Goal: Information Seeking & Learning: Learn about a topic

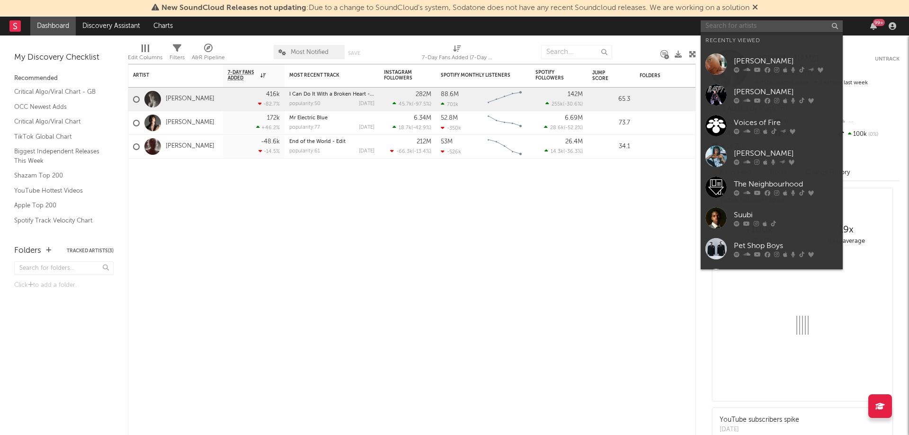
click at [771, 20] on input "text" at bounding box center [771, 26] width 142 height 12
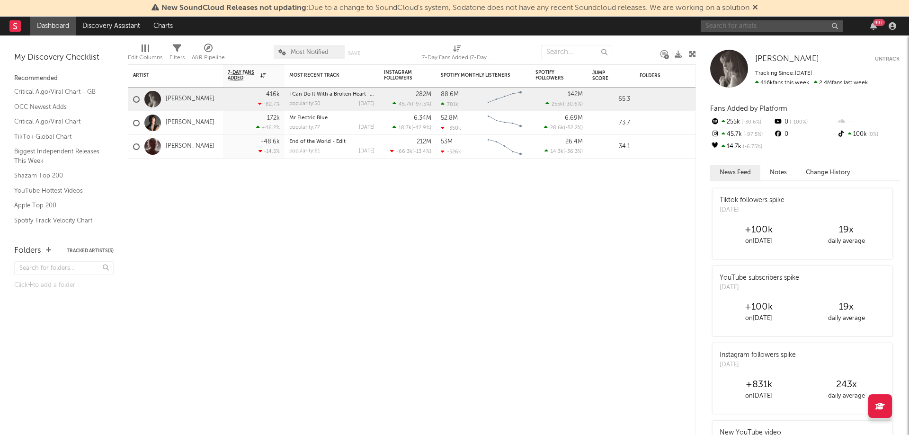
click at [763, 24] on input "text" at bounding box center [771, 26] width 142 height 12
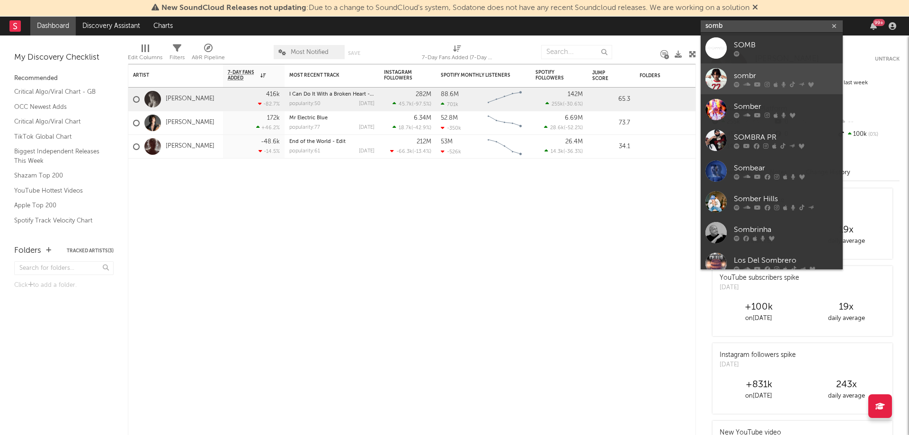
type input "somb"
click at [795, 83] on div at bounding box center [785, 84] width 104 height 6
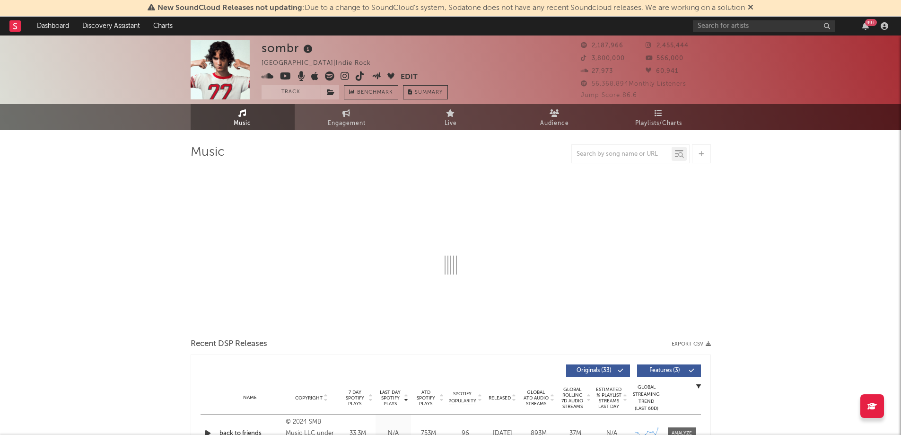
select select "6m"
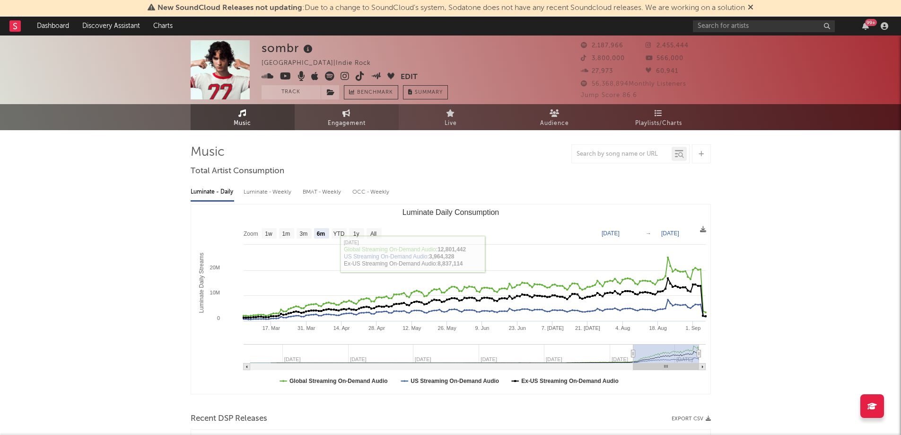
click at [331, 124] on span "Engagement" at bounding box center [347, 123] width 38 height 11
select select "1w"
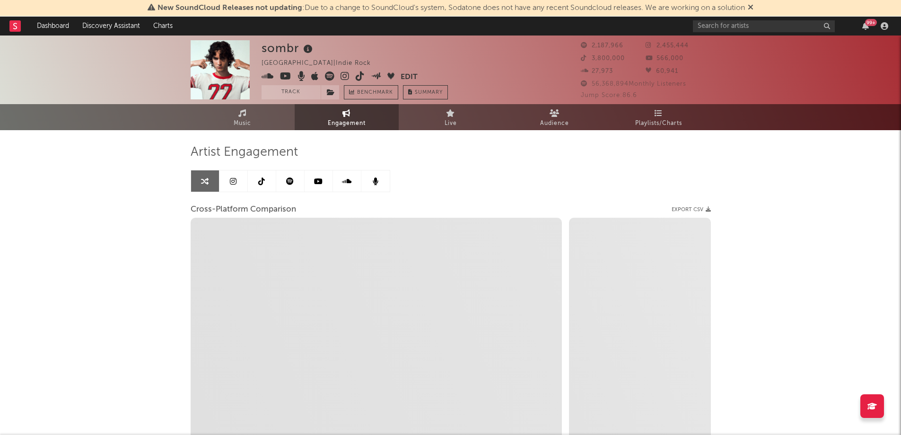
select select "1m"
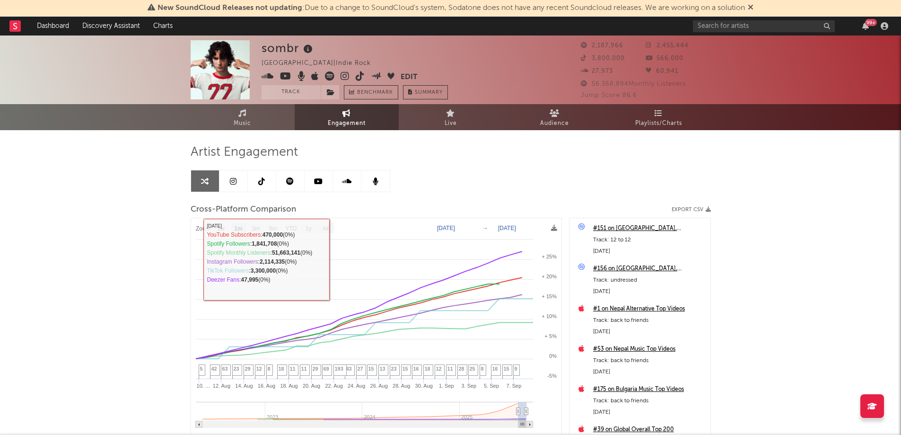
click at [263, 184] on icon at bounding box center [261, 181] width 7 height 8
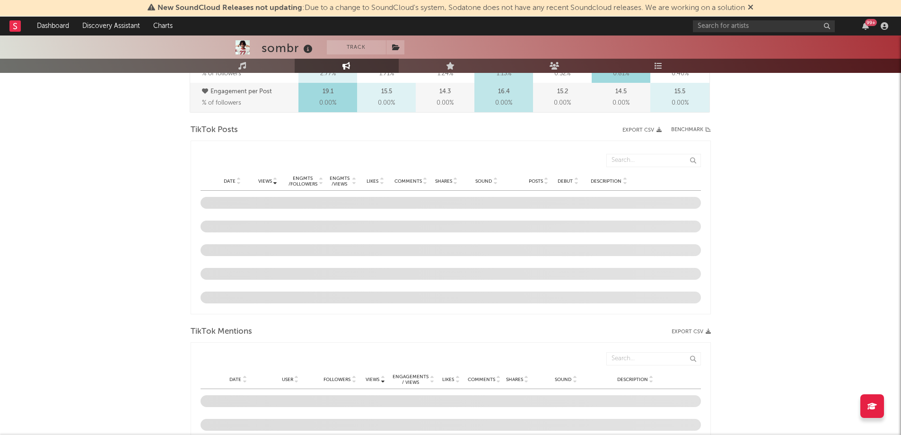
select select "6m"
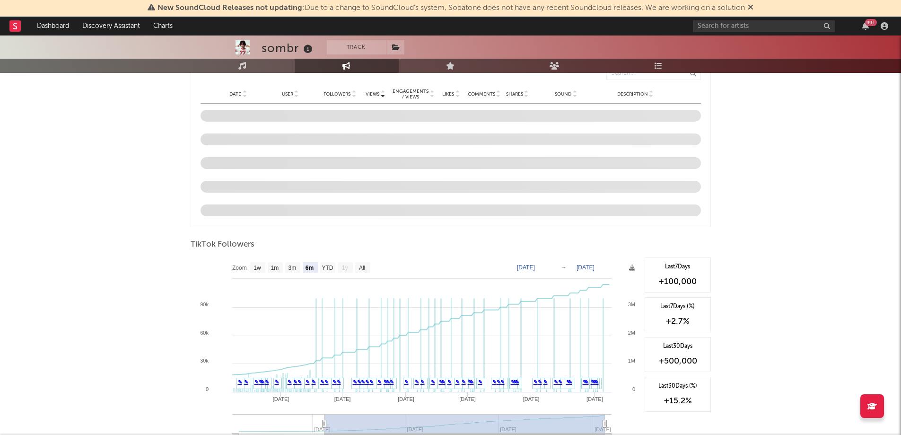
scroll to position [757, 0]
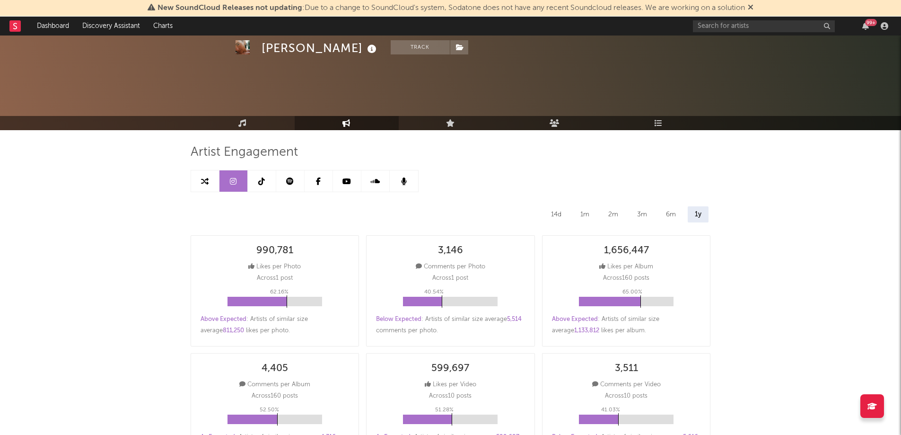
select select "1m"
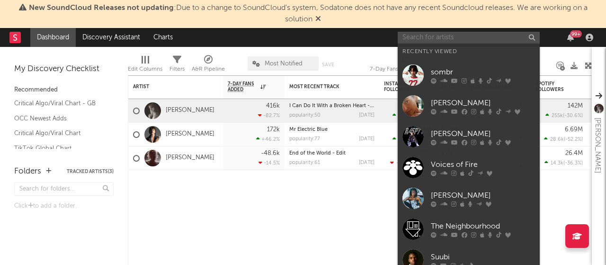
click at [467, 40] on input "text" at bounding box center [468, 38] width 142 height 12
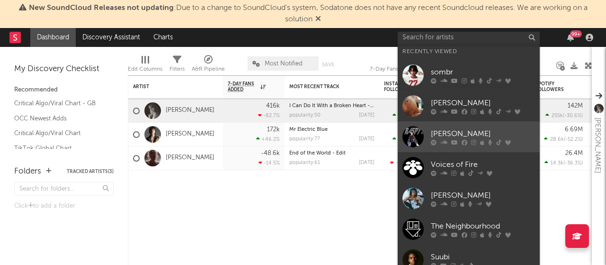
click at [471, 134] on div "JoJo Siwa" at bounding box center [483, 133] width 104 height 11
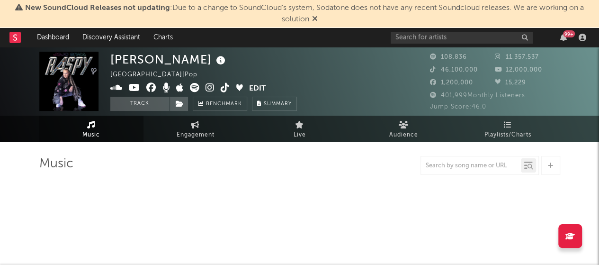
select select "6m"
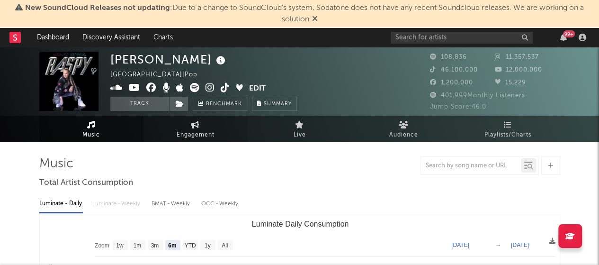
drag, startPoint x: 217, startPoint y: 138, endPoint x: 212, endPoint y: 140, distance: 5.1
click at [217, 137] on link "Engagement" at bounding box center [195, 128] width 104 height 26
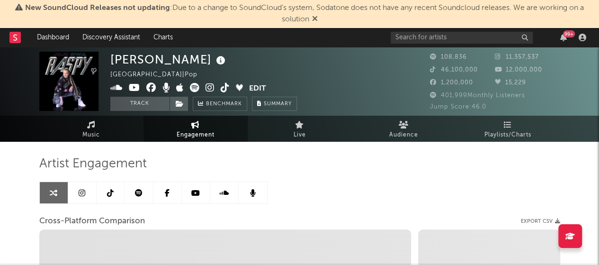
select select "1w"
click at [89, 200] on link at bounding box center [82, 192] width 28 height 21
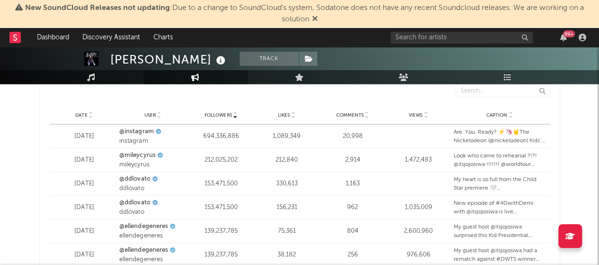
scroll to position [1021, 0]
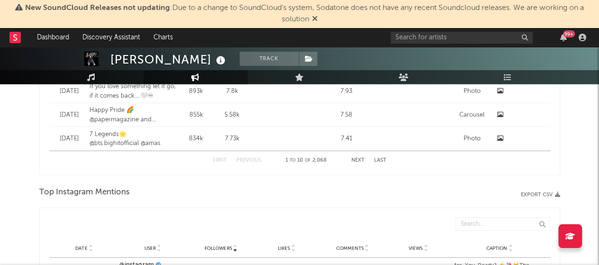
select select "6m"
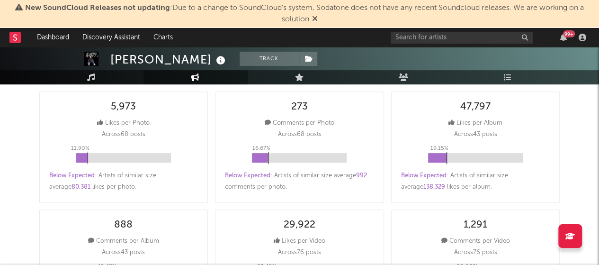
scroll to position [0, 0]
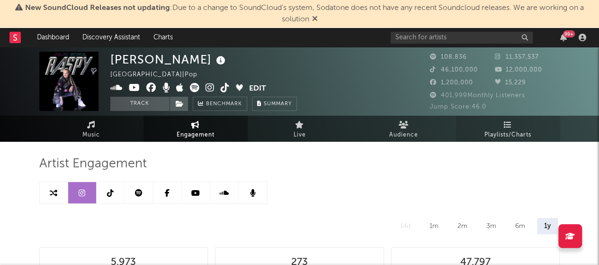
click at [522, 132] on span "Playlists/Charts" at bounding box center [507, 134] width 47 height 11
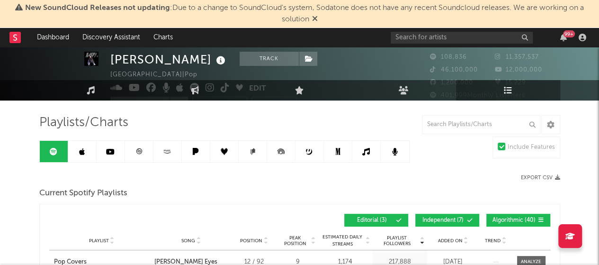
scroll to position [95, 0]
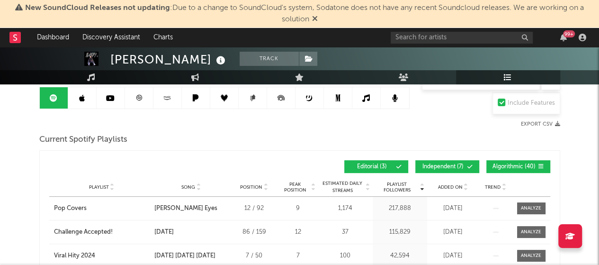
click at [361, 98] on link at bounding box center [366, 97] width 28 height 21
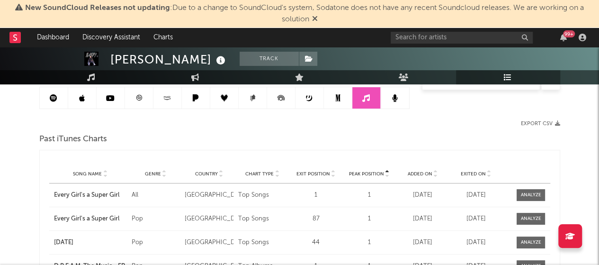
click at [489, 174] on icon at bounding box center [488, 176] width 5 height 4
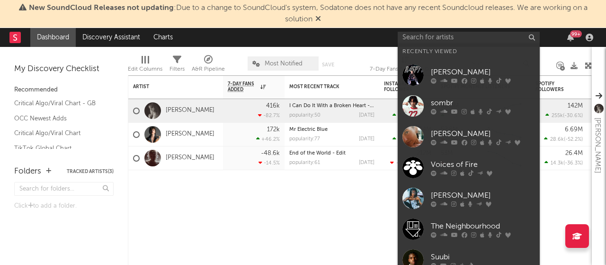
click at [469, 36] on input "text" at bounding box center [468, 38] width 142 height 12
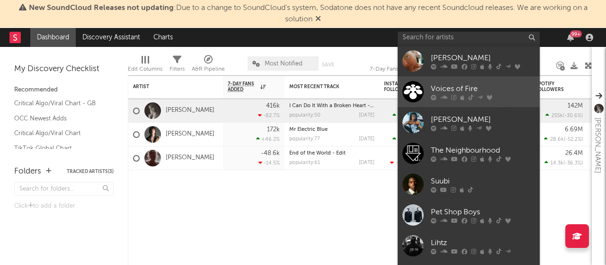
scroll to position [87, 0]
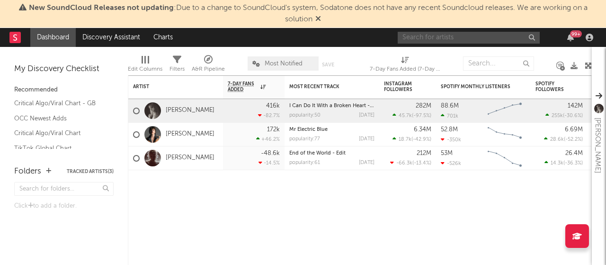
drag, startPoint x: 454, startPoint y: 35, endPoint x: 461, endPoint y: 34, distance: 7.2
click at [454, 35] on input "text" at bounding box center [468, 38] width 142 height 12
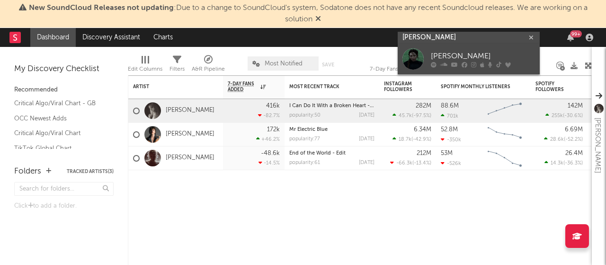
type input "[PERSON_NAME]"
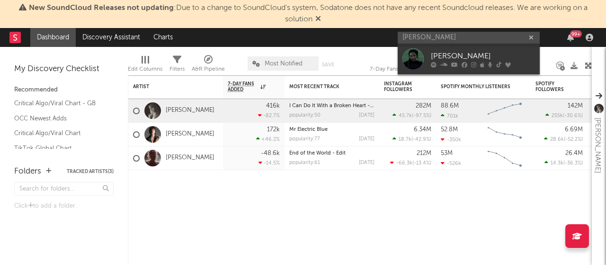
click at [461, 54] on div "[PERSON_NAME]" at bounding box center [483, 56] width 104 height 11
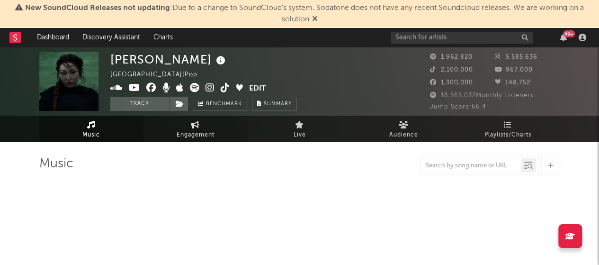
click at [201, 129] on span "Engagement" at bounding box center [195, 134] width 38 height 11
select select "1w"
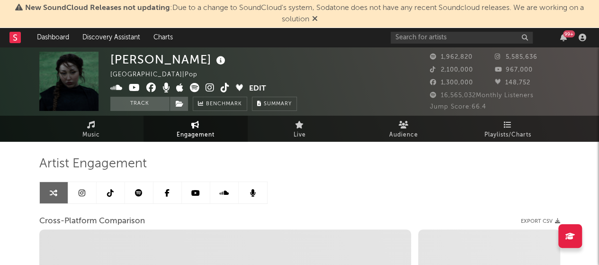
click at [74, 199] on link at bounding box center [82, 192] width 28 height 21
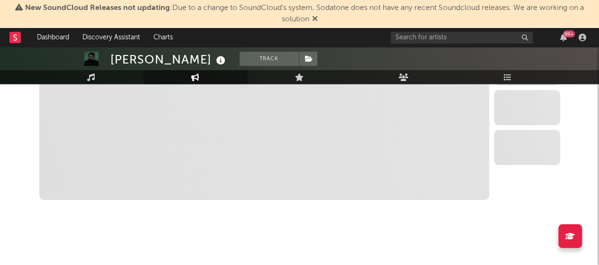
scroll to position [973, 0]
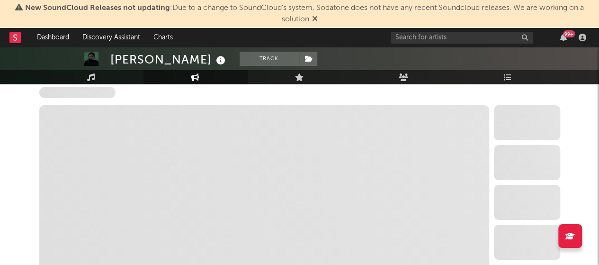
select select "6m"
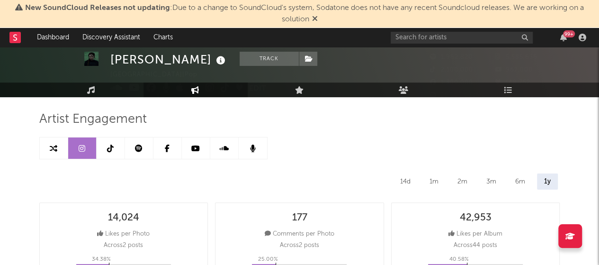
scroll to position [0, 0]
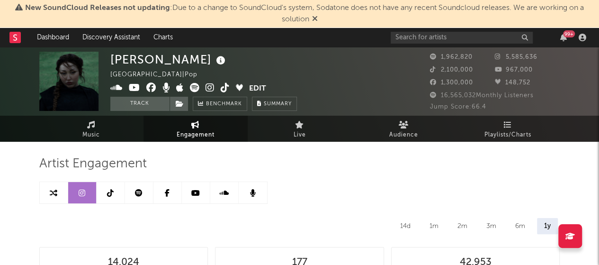
click at [111, 194] on icon at bounding box center [110, 193] width 7 height 8
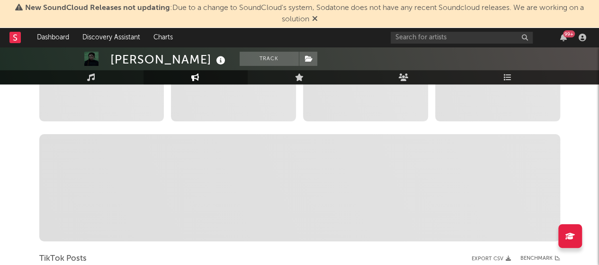
select select "6m"
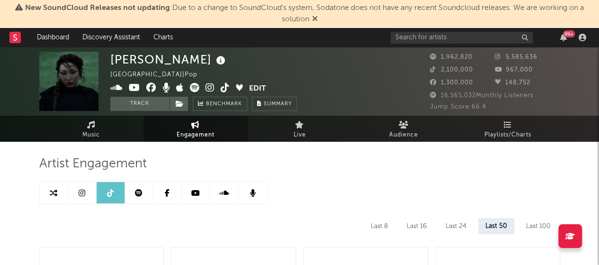
click at [201, 187] on link at bounding box center [196, 192] width 28 height 21
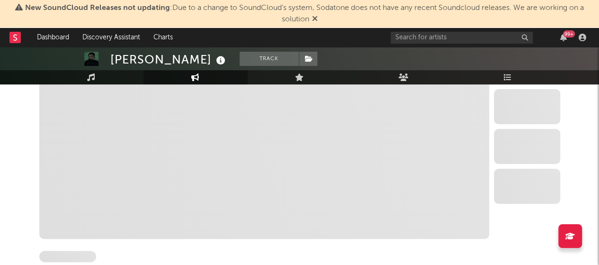
scroll to position [189, 0]
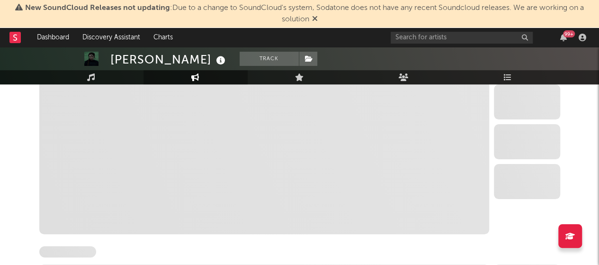
select select "6m"
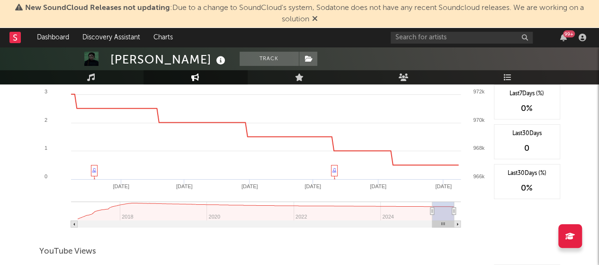
click at [312, 19] on icon at bounding box center [315, 19] width 6 height 8
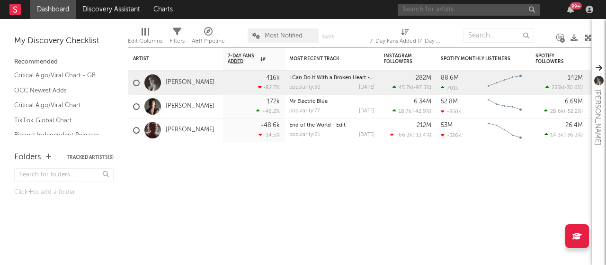
click at [469, 7] on input "text" at bounding box center [468, 10] width 142 height 12
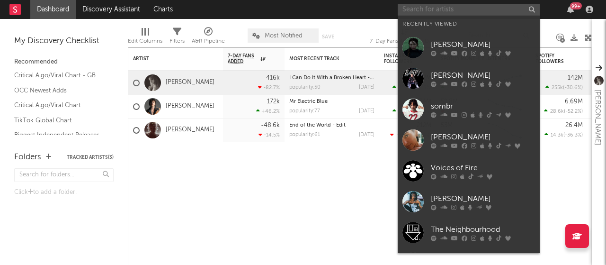
click at [438, 9] on input "text" at bounding box center [468, 10] width 142 height 12
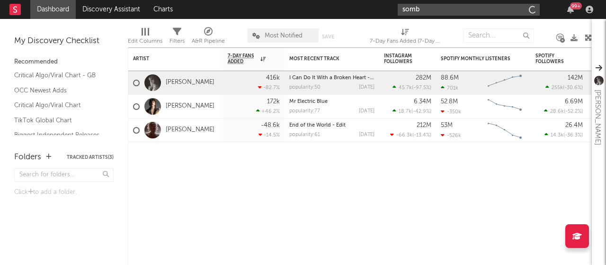
type input "sombr"
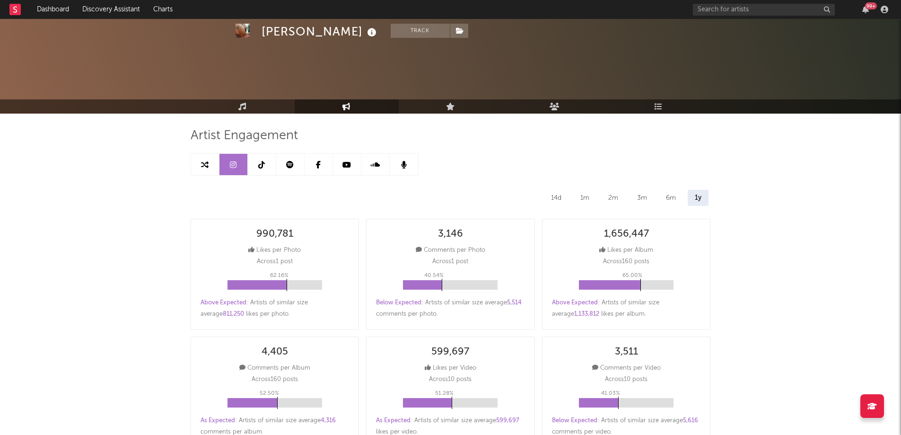
select select "1m"
